Goal: Information Seeking & Learning: Find specific fact

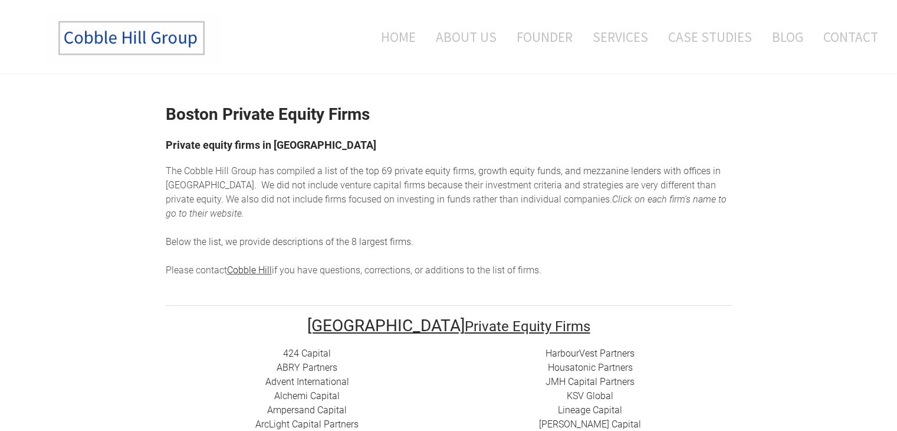
scroll to position [221, 0]
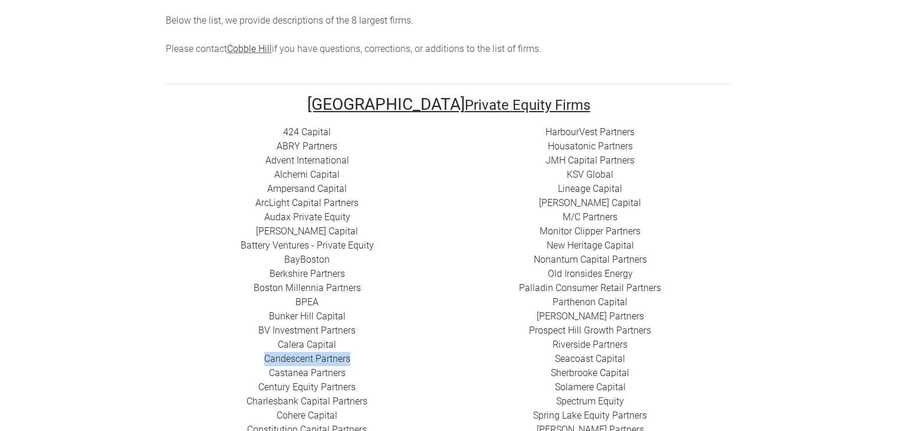
drag, startPoint x: 350, startPoint y: 343, endPoint x: 262, endPoint y: 347, distance: 88.6
click at [262, 347] on div "424 Capital ​ABRY Partners Advent International Alchemi Capital ​Ampersand Capi…" at bounding box center [307, 372] width 283 height 495
copy link "Candescent Partners"
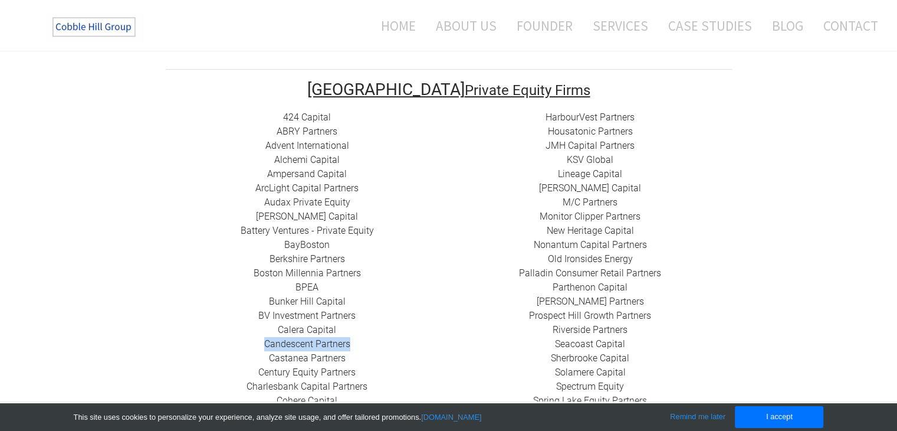
scroll to position [0, 0]
drag, startPoint x: 346, startPoint y: 340, endPoint x: 251, endPoint y: 340, distance: 95.0
click at [251, 340] on div "424 Capital ​ABRY Partners Advent International Alchemi Capital ​Ampersand Capi…" at bounding box center [307, 357] width 283 height 495
copy link "​Castanea Partners"
drag, startPoint x: 362, startPoint y: 360, endPoint x: 245, endPoint y: 356, distance: 116.3
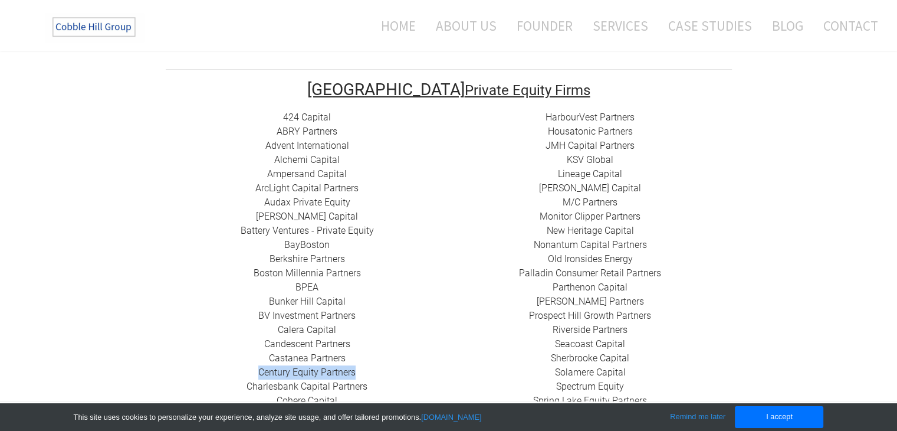
click at [245, 356] on div "424 Capital ​ABRY Partners Advent International Alchemi Capital ​Ampersand Capi…" at bounding box center [307, 357] width 283 height 495
copy link "​Century Equity Partners"
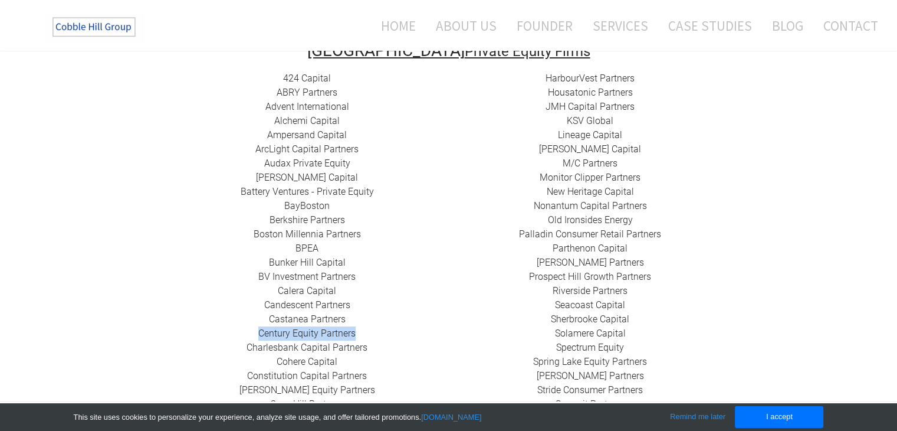
scroll to position [295, 0]
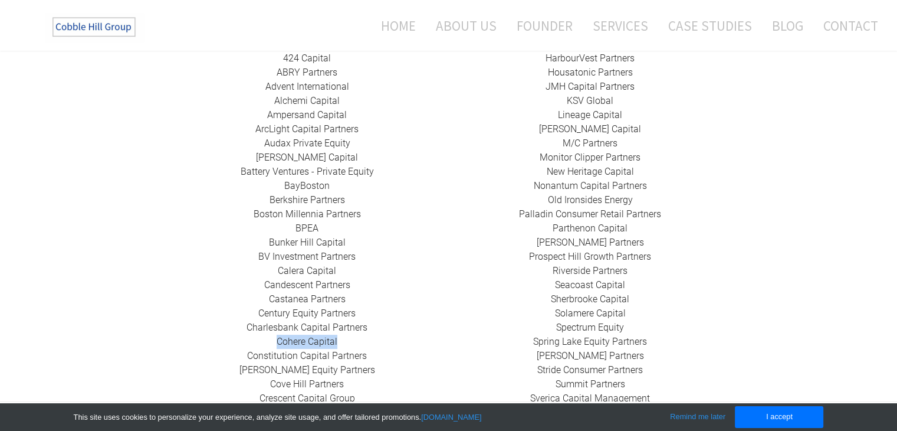
drag, startPoint x: 264, startPoint y: 324, endPoint x: 337, endPoint y: 328, distance: 73.8
click at [337, 328] on div "424 Capital ​ABRY Partners Advent International Alchemi Capital ​Ampersand Capi…" at bounding box center [307, 298] width 283 height 495
copy div "​ Cohere Capital"
drag, startPoint x: 385, startPoint y: 343, endPoint x: 255, endPoint y: 342, distance: 129.8
click at [255, 342] on div "424 Capital ​ABRY Partners Advent International Alchemi Capital ​Ampersand Capi…" at bounding box center [307, 298] width 283 height 495
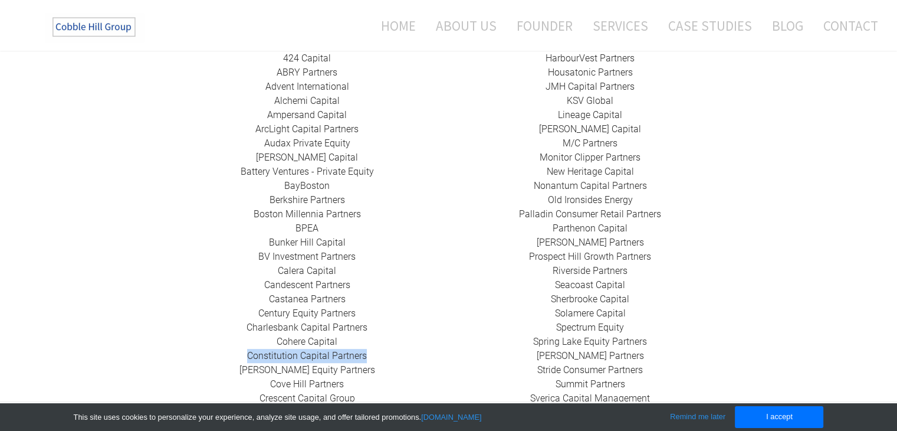
drag, startPoint x: 233, startPoint y: 343, endPoint x: 396, endPoint y: 347, distance: 162.9
click at [396, 347] on div "424 Capital ​ABRY Partners Advent International Alchemi Capital ​Ampersand Capi…" at bounding box center [307, 298] width 283 height 495
copy link "Constitution Capital Partners"
drag, startPoint x: 379, startPoint y: 357, endPoint x: 217, endPoint y: 349, distance: 161.8
click at [217, 349] on div "424 Capital ​ABRY Partners Advent International Alchemi Capital ​Ampersand Capi…" at bounding box center [307, 298] width 283 height 495
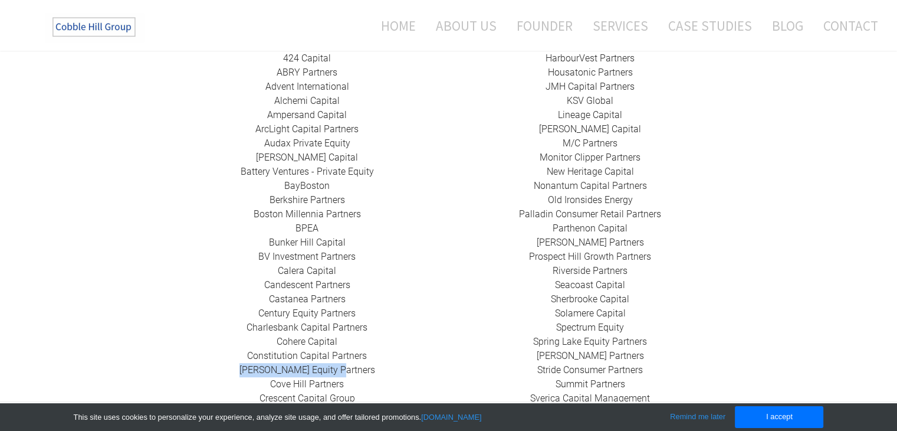
copy link "​[PERSON_NAME] Equity Partners"
drag, startPoint x: 350, startPoint y: 378, endPoint x: 258, endPoint y: 368, distance: 92.6
click at [258, 368] on div "424 Capital ​ABRY Partners Advent International Alchemi Capital ​Ampersand Capi…" at bounding box center [307, 298] width 283 height 495
copy link "Cove Hill Partners"
click at [365, 374] on div "424 Capital ​ABRY Partners Advent International Alchemi Capital ​Ampersand Capi…" at bounding box center [307, 298] width 283 height 495
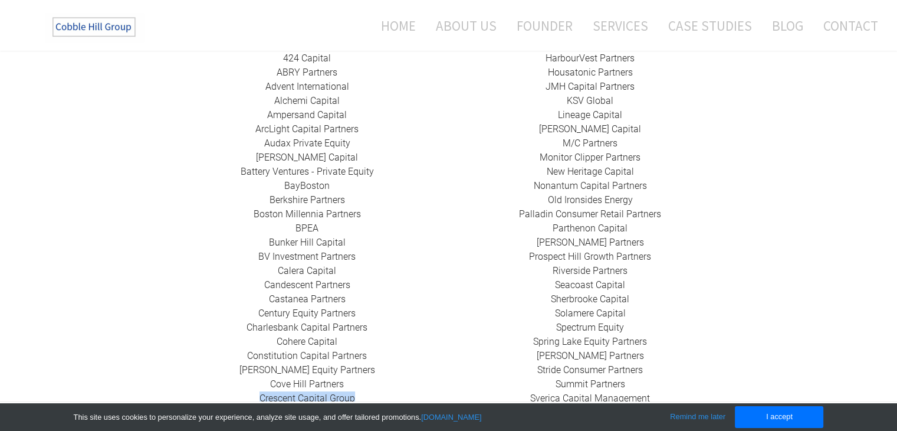
drag, startPoint x: 367, startPoint y: 385, endPoint x: 229, endPoint y: 385, distance: 138.0
click at [229, 385] on div "424 Capital ​ABRY Partners Advent International Alchemi Capital ​Ampersand Capi…" at bounding box center [307, 298] width 283 height 495
copy link "​Crescent Capital Group"
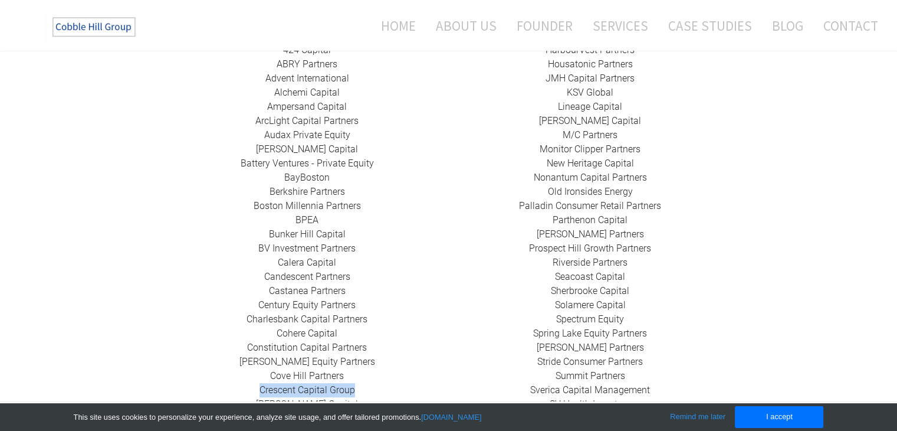
scroll to position [354, 0]
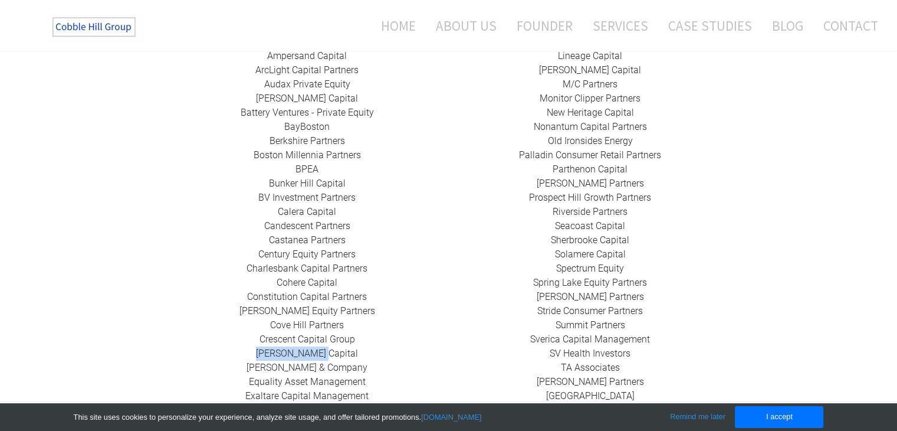
drag, startPoint x: 353, startPoint y: 339, endPoint x: 262, endPoint y: 342, distance: 90.9
click at [262, 342] on div "424 Capital ​ABRY Partners Advent International Alchemi Capital ​Ampersand Capi…" at bounding box center [307, 239] width 283 height 495
copy link "[PERSON_NAME] Capital"
drag, startPoint x: 379, startPoint y: 352, endPoint x: 254, endPoint y: 357, distance: 125.1
click at [254, 357] on div "424 Capital ​ABRY Partners Advent International Alchemi Capital ​Ampersand Capi…" at bounding box center [307, 239] width 283 height 495
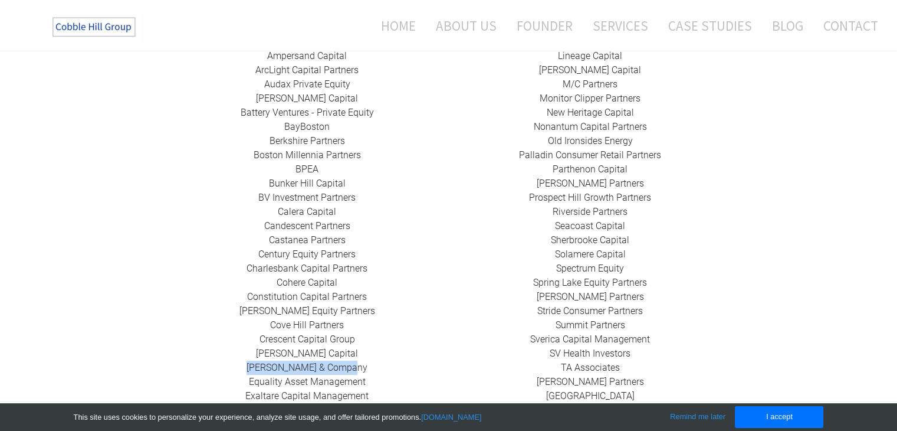
copy link "[PERSON_NAME] & Company"
drag, startPoint x: 386, startPoint y: 362, endPoint x: 234, endPoint y: 373, distance: 152.6
click at [234, 373] on div "424 Capital ​ABRY Partners Advent International Alchemi Capital ​Ampersand Capi…" at bounding box center [307, 239] width 283 height 495
copy link "​Equality Asset Management"
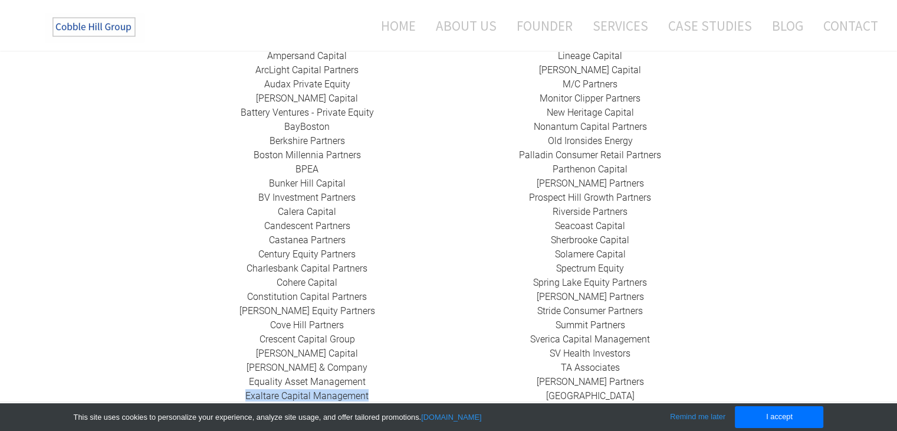
drag, startPoint x: 378, startPoint y: 379, endPoint x: 237, endPoint y: 376, distance: 141.0
click at [237, 376] on div "424 Capital ​ABRY Partners Advent International Alchemi Capital ​Ampersand Capi…" at bounding box center [307, 239] width 283 height 495
drag, startPoint x: 239, startPoint y: 399, endPoint x: 386, endPoint y: 399, distance: 146.9
click at [386, 399] on div "424 Capital ​ABRY Partners Advent International Alchemi Capital ​Ampersand Capi…" at bounding box center [307, 239] width 283 height 495
